Goal: Check status: Check status

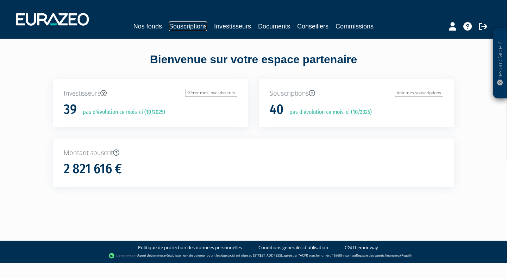
click at [188, 26] on link "Souscriptions" at bounding box center [188, 26] width 38 height 10
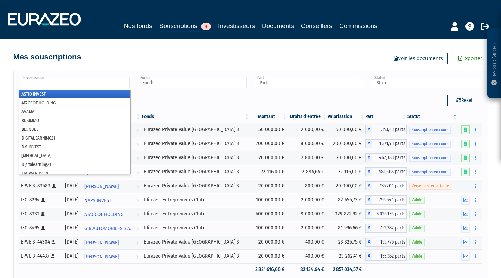
click at [97, 83] on input "text" at bounding box center [75, 83] width 109 height 10
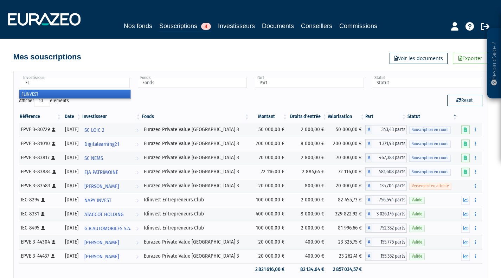
type input "FL"
click at [83, 94] on li "FL INVEST" at bounding box center [74, 94] width 111 height 9
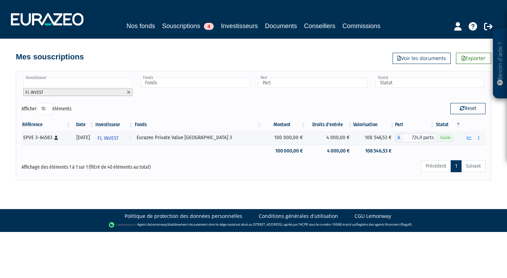
click at [353, 139] on td "108 546,53 €" at bounding box center [374, 138] width 42 height 14
click at [466, 136] on button "button" at bounding box center [468, 138] width 8 height 9
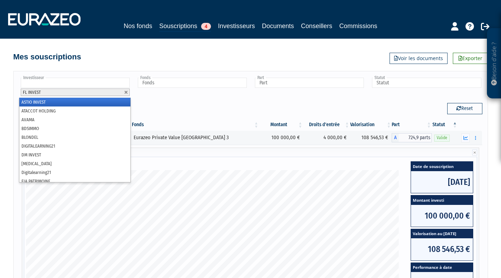
click at [55, 86] on input "text" at bounding box center [75, 83] width 109 height 10
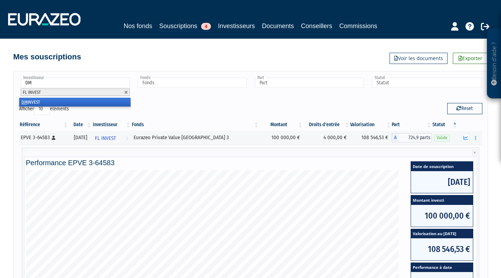
type input "DM"
click at [51, 106] on li "DM INVEST" at bounding box center [74, 102] width 111 height 9
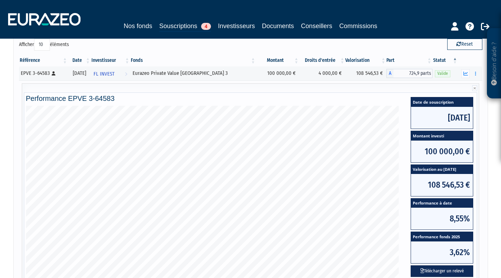
scroll to position [46, 0]
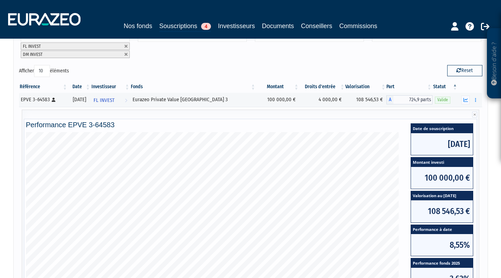
click at [72, 51] on li "DM INVEST" at bounding box center [75, 54] width 109 height 7
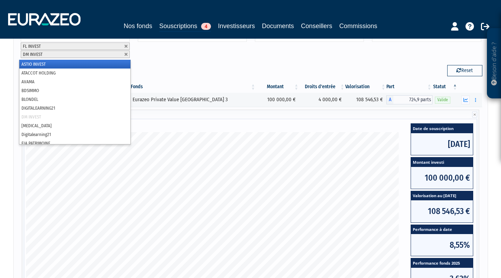
click at [126, 46] on link at bounding box center [126, 46] width 4 height 4
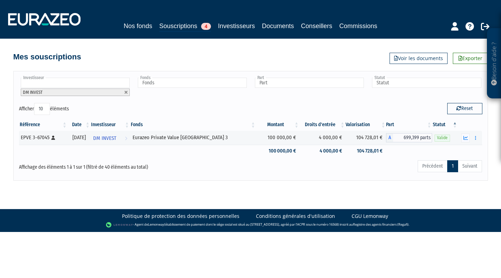
scroll to position [0, 0]
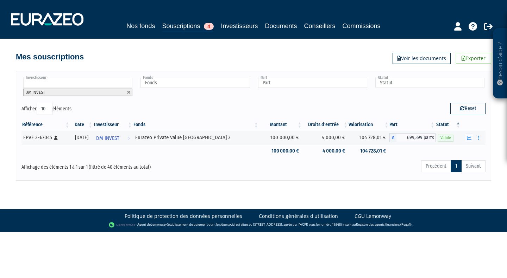
click at [468, 137] on icon "button" at bounding box center [469, 138] width 5 height 5
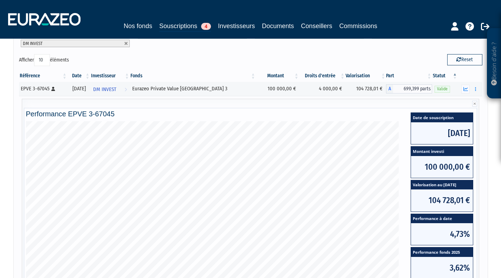
scroll to position [50, 0]
